Goal: Task Accomplishment & Management: Use online tool/utility

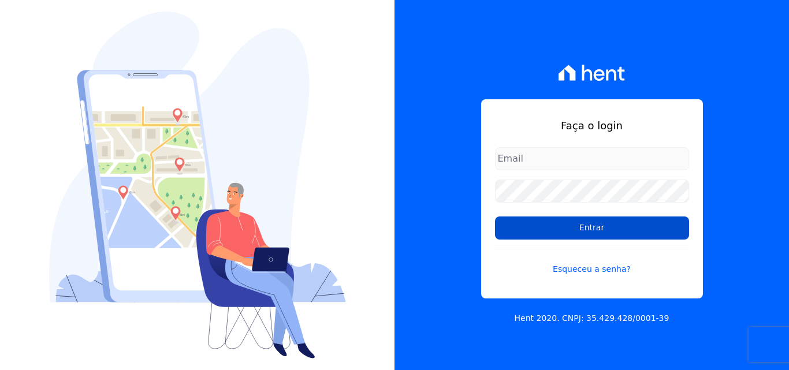
type input "[EMAIL_ADDRESS][DOMAIN_NAME]"
click at [579, 230] on input "Entrar" at bounding box center [592, 228] width 194 height 23
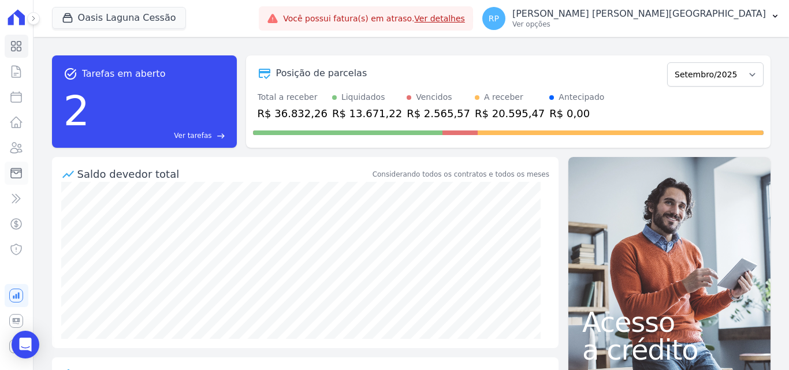
click at [12, 167] on icon at bounding box center [16, 173] width 14 height 14
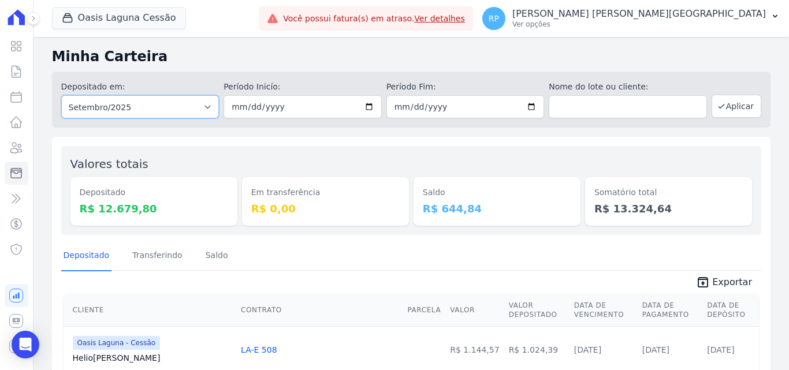
click at [120, 105] on select "Todos os meses Janeiro/2020 Fevereiro/2020 Março/2020 Abril/2020 Maio/2020 Junh…" at bounding box center [140, 106] width 158 height 23
select select "all"
click at [61, 95] on select "Todos os meses Janeiro/2020 Fevereiro/2020 Março/2020 Abril/2020 Maio/2020 Junh…" at bounding box center [140, 106] width 158 height 23
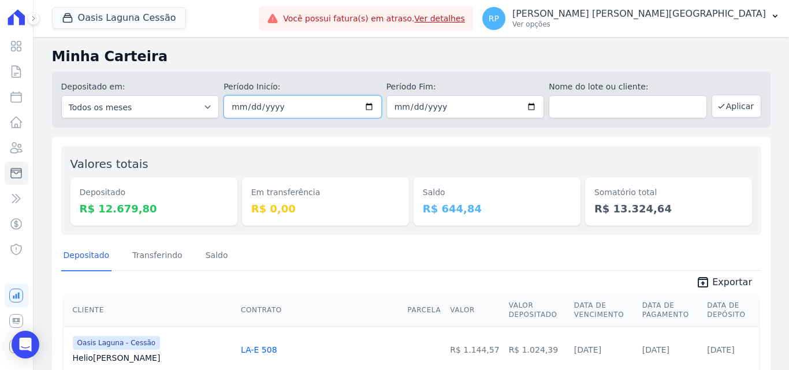
click at [365, 109] on input "date" at bounding box center [303, 106] width 158 height 23
type input "2025-09-12"
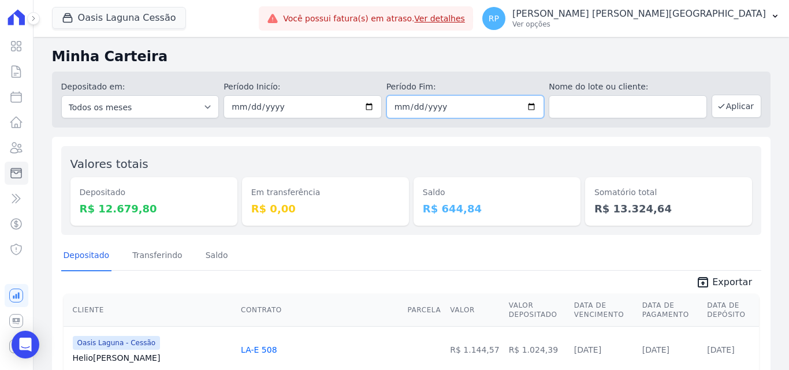
click at [526, 105] on input "date" at bounding box center [465, 106] width 158 height 23
type input "2025-09-12"
click at [101, 23] on button "Oasis Laguna Cessão" at bounding box center [119, 18] width 134 height 22
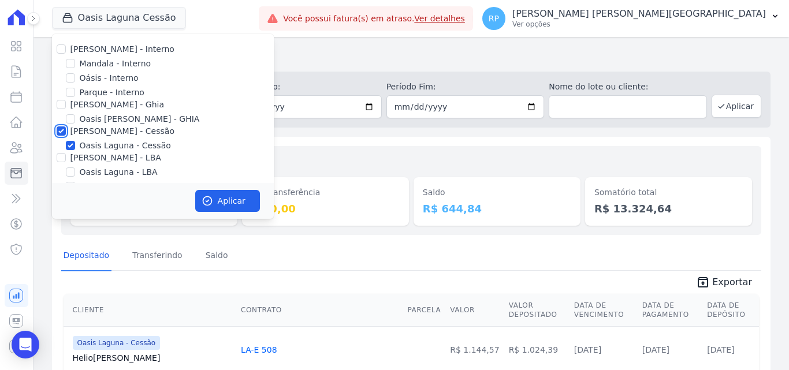
drag, startPoint x: 60, startPoint y: 128, endPoint x: 62, endPoint y: 121, distance: 7.1
click at [60, 127] on input "Celina Guimaraes - Cessão" at bounding box center [61, 131] width 9 height 9
checkbox input "false"
click at [70, 77] on input "Oásis - Interno" at bounding box center [70, 77] width 9 height 9
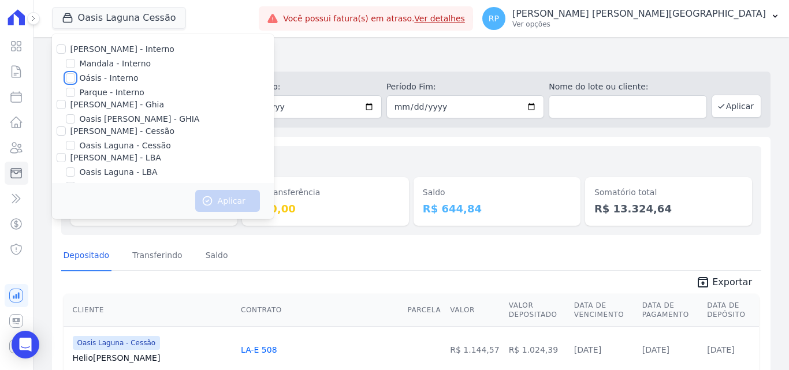
checkbox input "true"
click at [252, 200] on button "Aplicar" at bounding box center [227, 201] width 65 height 22
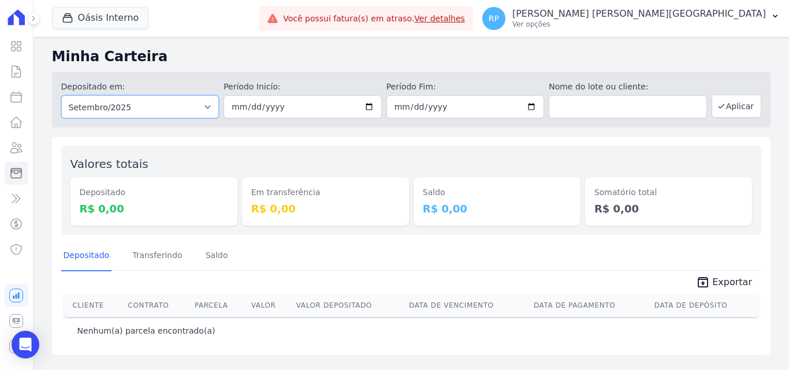
click at [178, 117] on select "Todos os meses Janeiro/2015 Fevereiro/2015 Março/2015 Abril/2015 Maio/2015 Junh…" at bounding box center [140, 106] width 158 height 23
select select "all"
click at [61, 95] on select "Todos os meses Janeiro/2015 Fevereiro/2015 Março/2015 Abril/2015 Maio/2015 Junh…" at bounding box center [140, 106] width 158 height 23
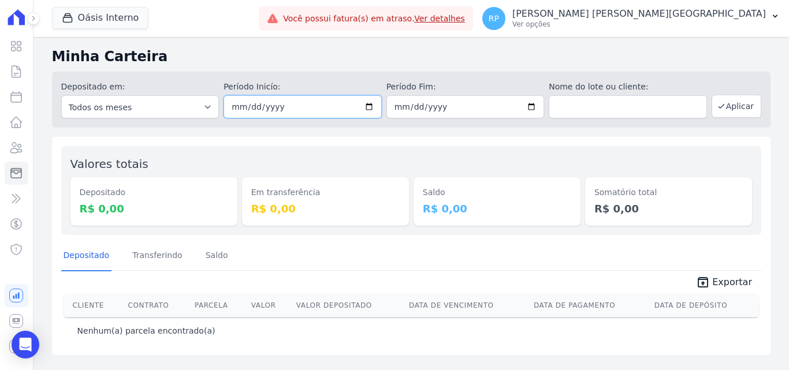
click at [366, 106] on input "date" at bounding box center [303, 106] width 158 height 23
type input "2025-09-12"
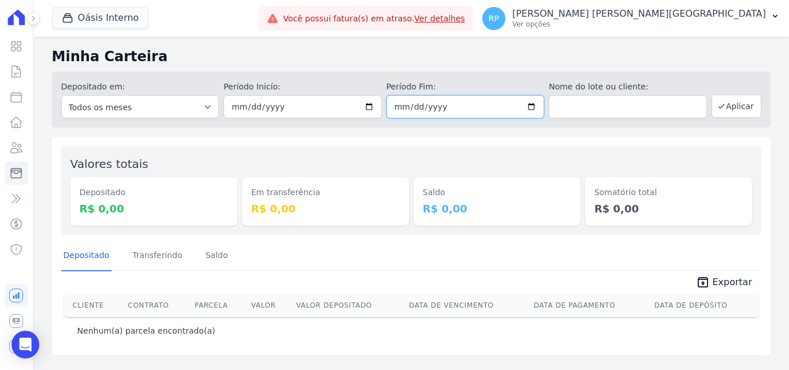
click at [532, 108] on input "date" at bounding box center [465, 106] width 158 height 23
type input "2025-09-12"
click at [734, 106] on button "Aplicar" at bounding box center [737, 106] width 50 height 23
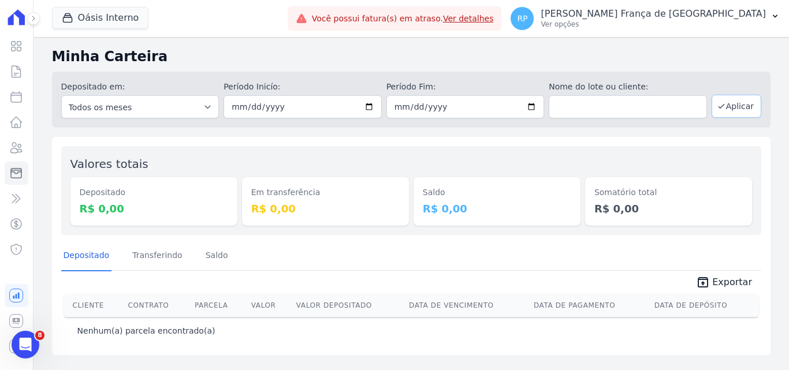
click at [730, 110] on button "Aplicar" at bounding box center [737, 106] width 50 height 23
click at [78, 24] on button "Oásis Interno" at bounding box center [100, 18] width 97 height 22
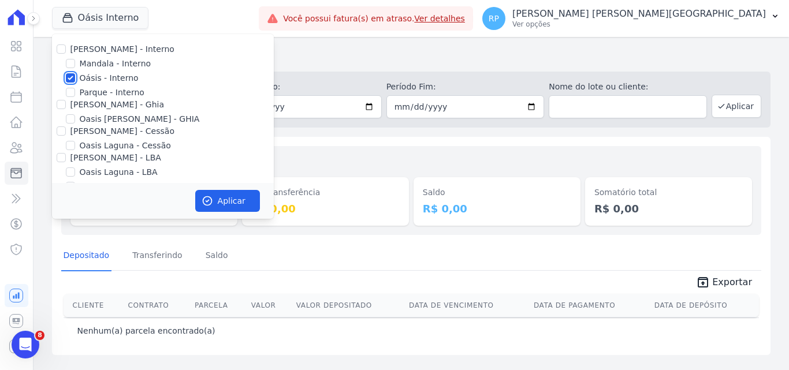
drag, startPoint x: 72, startPoint y: 78, endPoint x: 70, endPoint y: 104, distance: 26.0
click at [71, 78] on input "Oásis - Interno" at bounding box center [70, 77] width 9 height 9
checkbox input "false"
click at [60, 106] on input "Celina Guimaraes - Ghia" at bounding box center [61, 104] width 9 height 9
checkbox input "true"
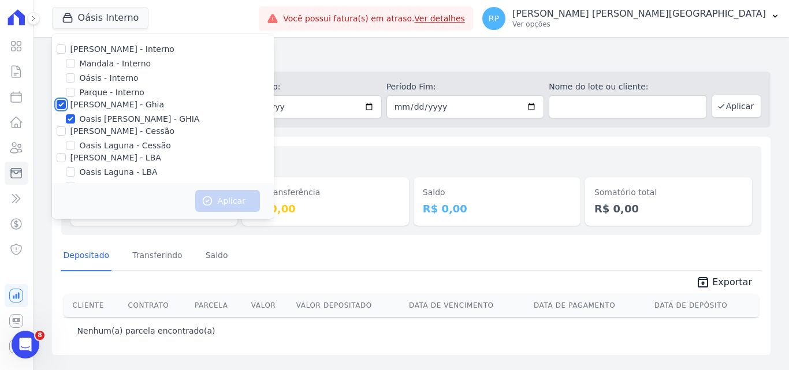
checkbox input "true"
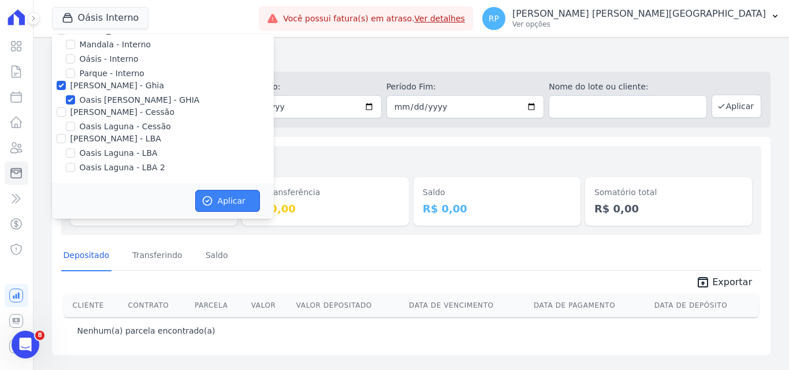
click at [221, 199] on button "Aplicar" at bounding box center [227, 201] width 65 height 22
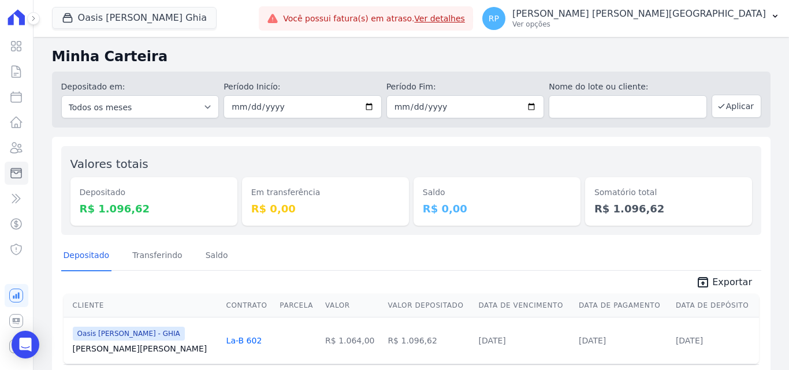
scroll to position [41, 0]
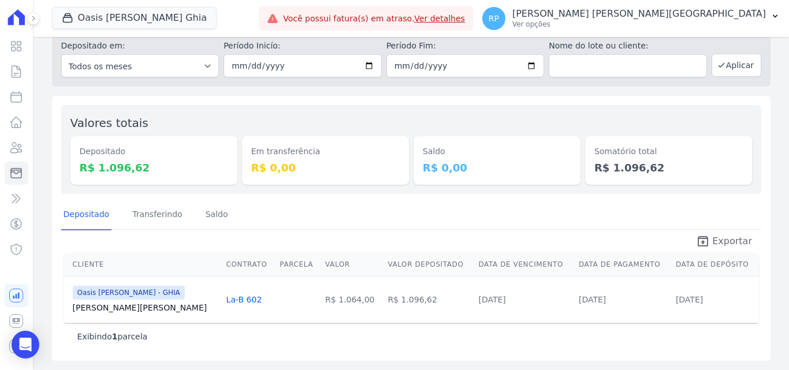
click at [701, 248] on icon "unarchive" at bounding box center [703, 242] width 14 height 14
click at [137, 28] on button "Oasis Celina Guimaraes Ghia" at bounding box center [134, 18] width 165 height 22
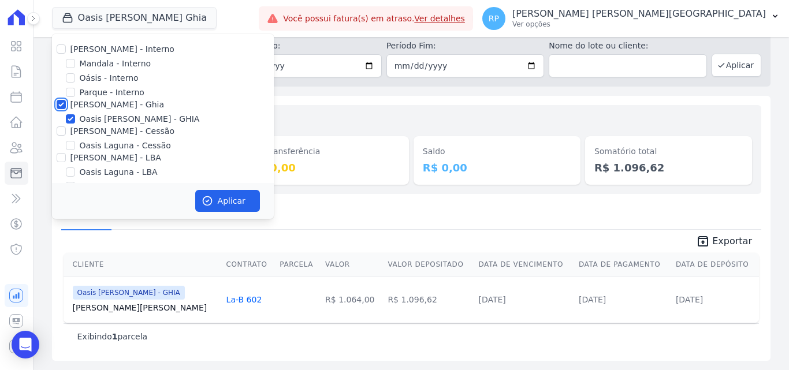
click at [61, 106] on input "[PERSON_NAME] - Ghia" at bounding box center [61, 104] width 9 height 9
checkbox input "false"
click at [64, 133] on input "[PERSON_NAME] - Cessão" at bounding box center [61, 131] width 9 height 9
checkbox input "true"
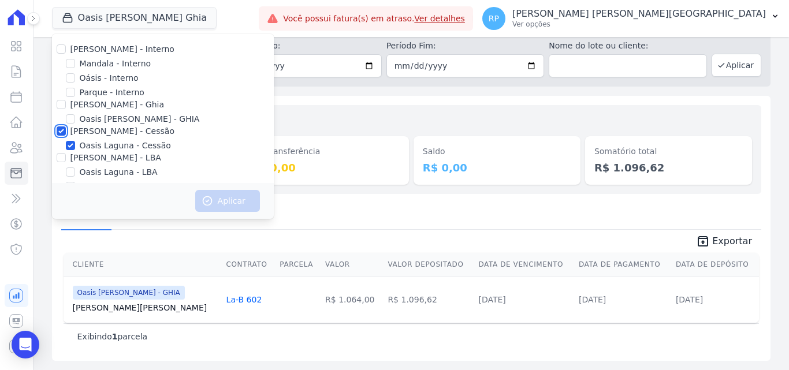
checkbox input "true"
click at [215, 211] on button "Aplicar" at bounding box center [227, 201] width 65 height 22
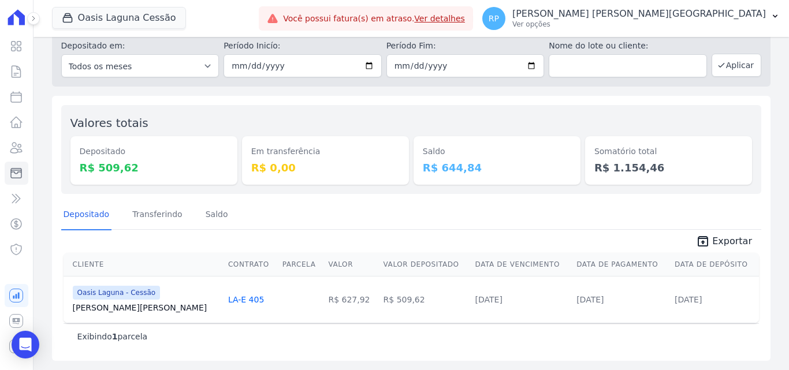
click at [727, 238] on span "Exportar" at bounding box center [732, 242] width 40 height 14
click at [146, 17] on button "Oasis Laguna Cessão" at bounding box center [119, 18] width 134 height 22
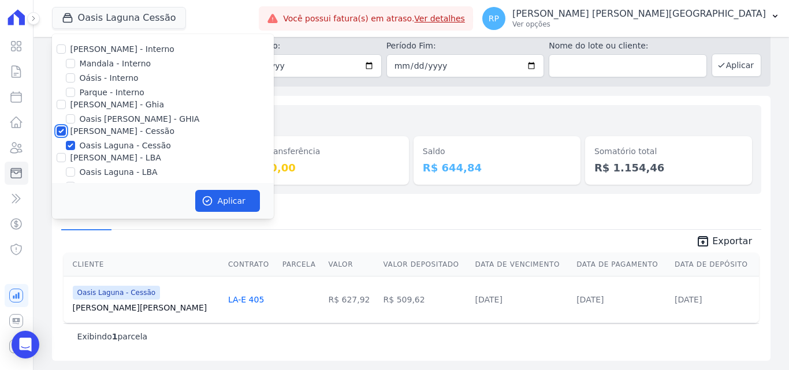
click at [61, 129] on input "[PERSON_NAME] - Cessão" at bounding box center [61, 131] width 9 height 9
checkbox input "false"
click at [59, 158] on input "[PERSON_NAME] - LBA" at bounding box center [61, 157] width 9 height 9
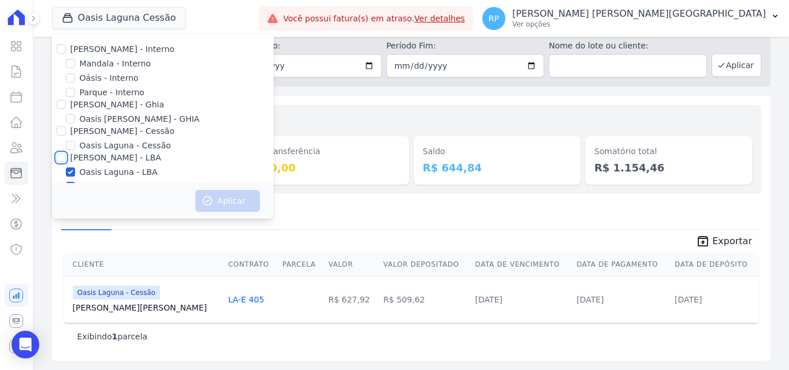
checkbox input "true"
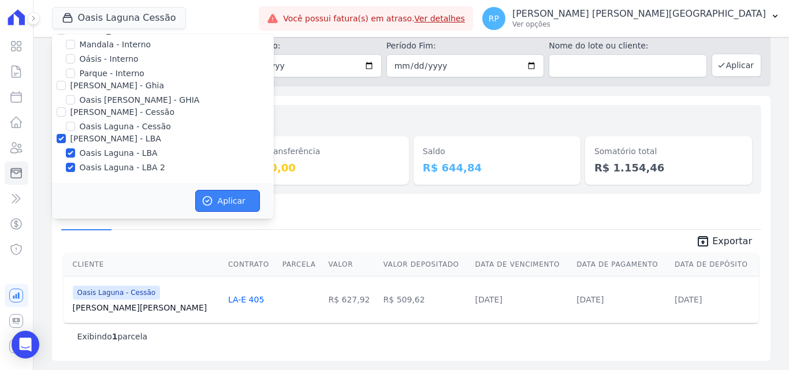
click at [240, 206] on button "Aplicar" at bounding box center [227, 201] width 65 height 22
